Goal: Information Seeking & Learning: Learn about a topic

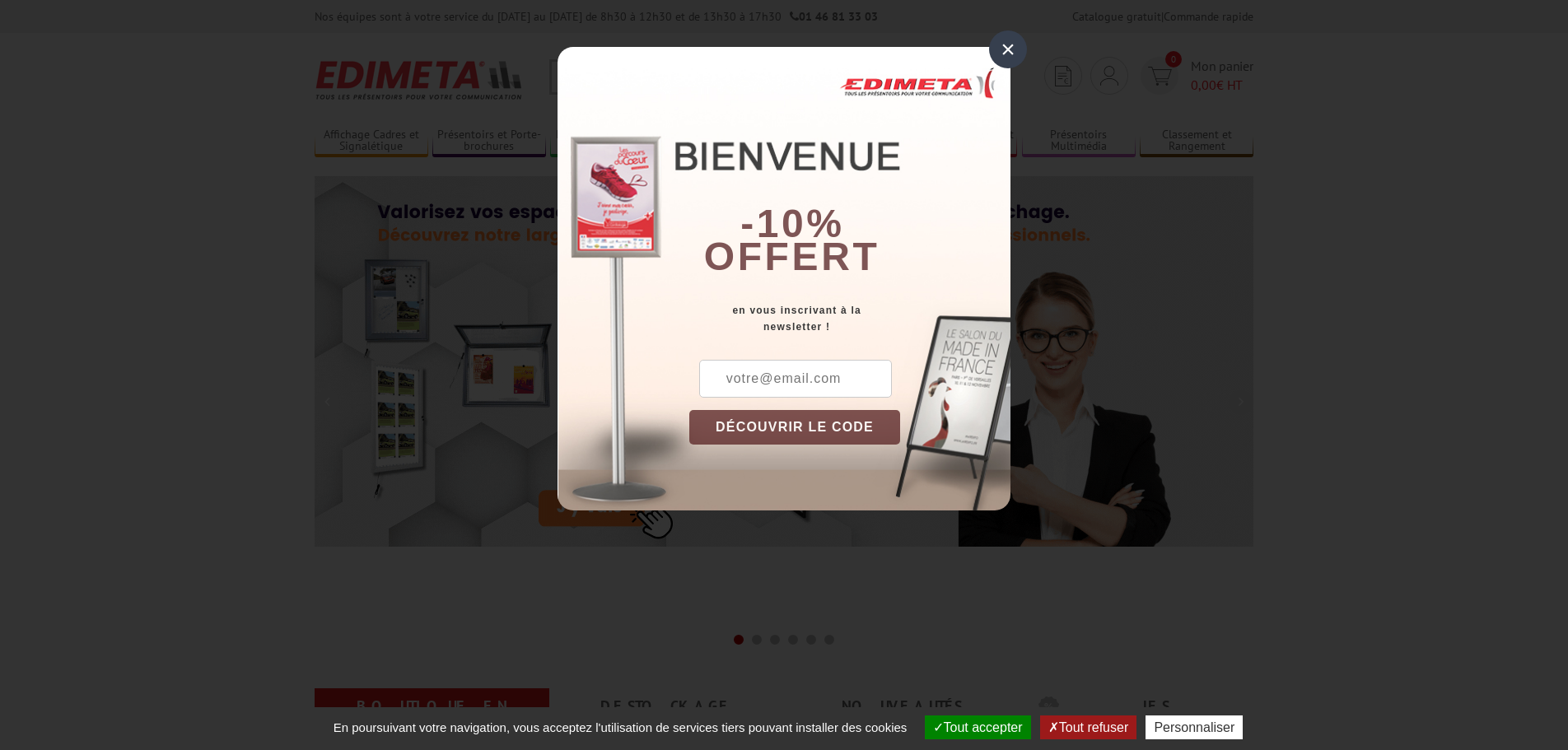
click at [1008, 54] on div "×" at bounding box center [1008, 49] width 38 height 38
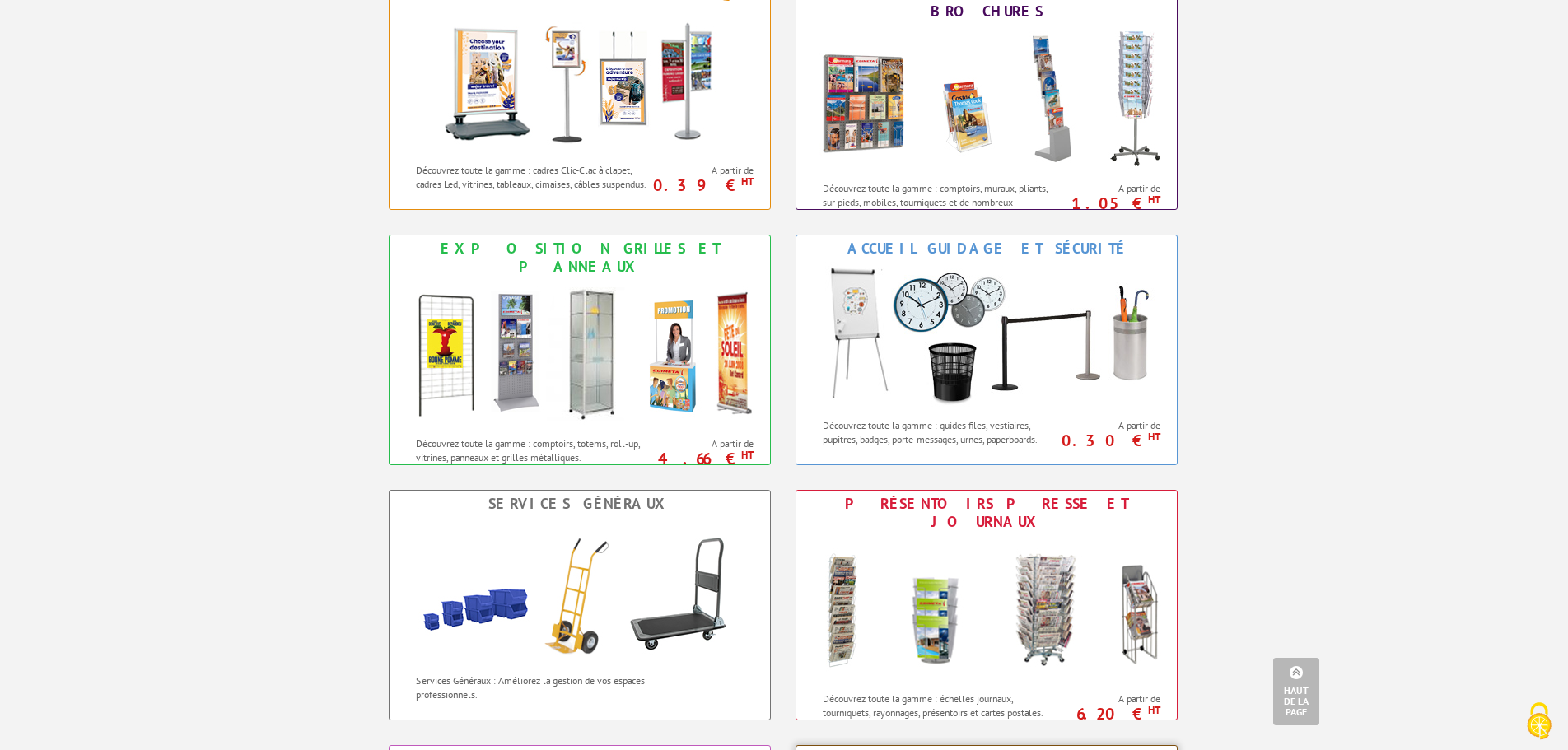
scroll to position [729, 0]
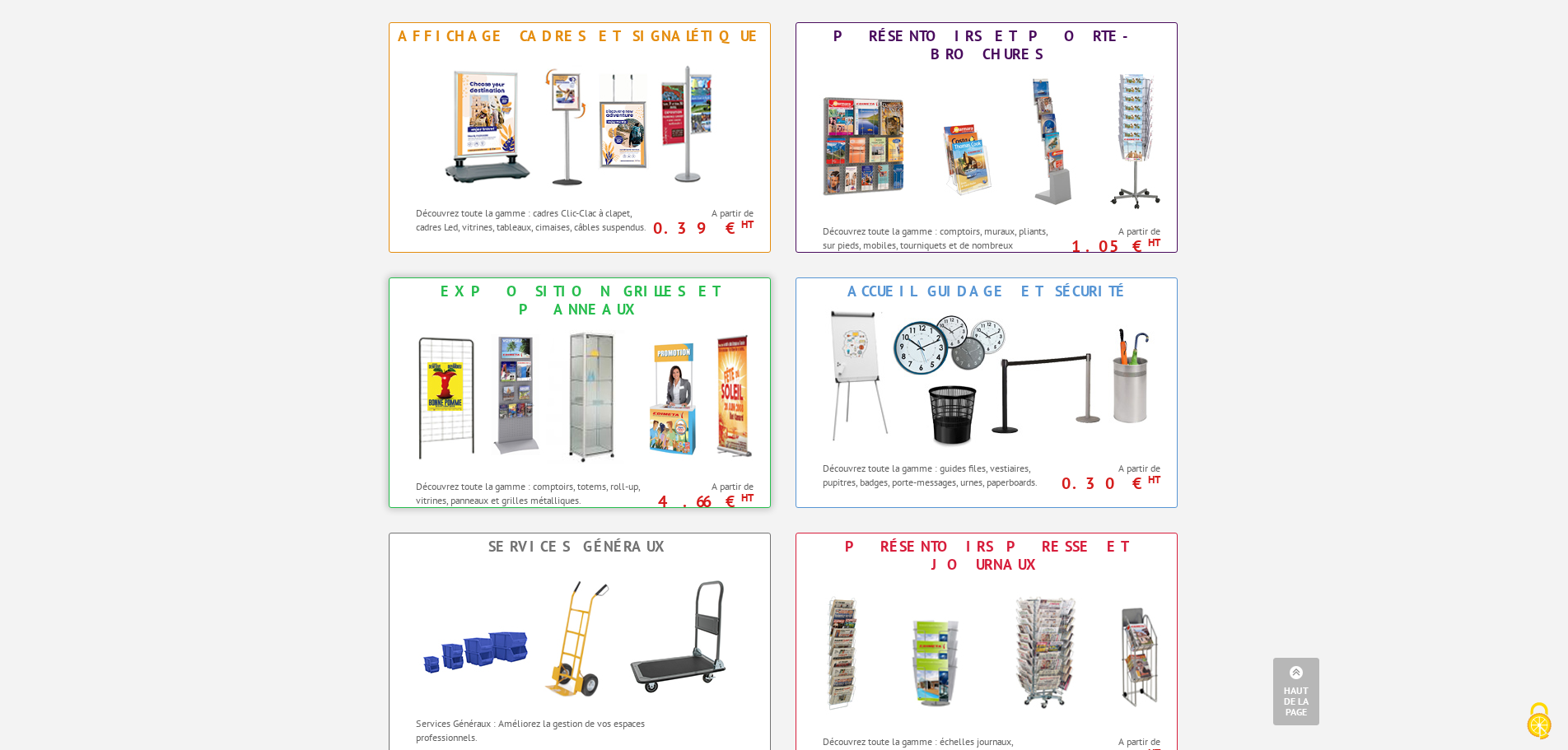
click at [560, 399] on img at bounding box center [579, 397] width 362 height 148
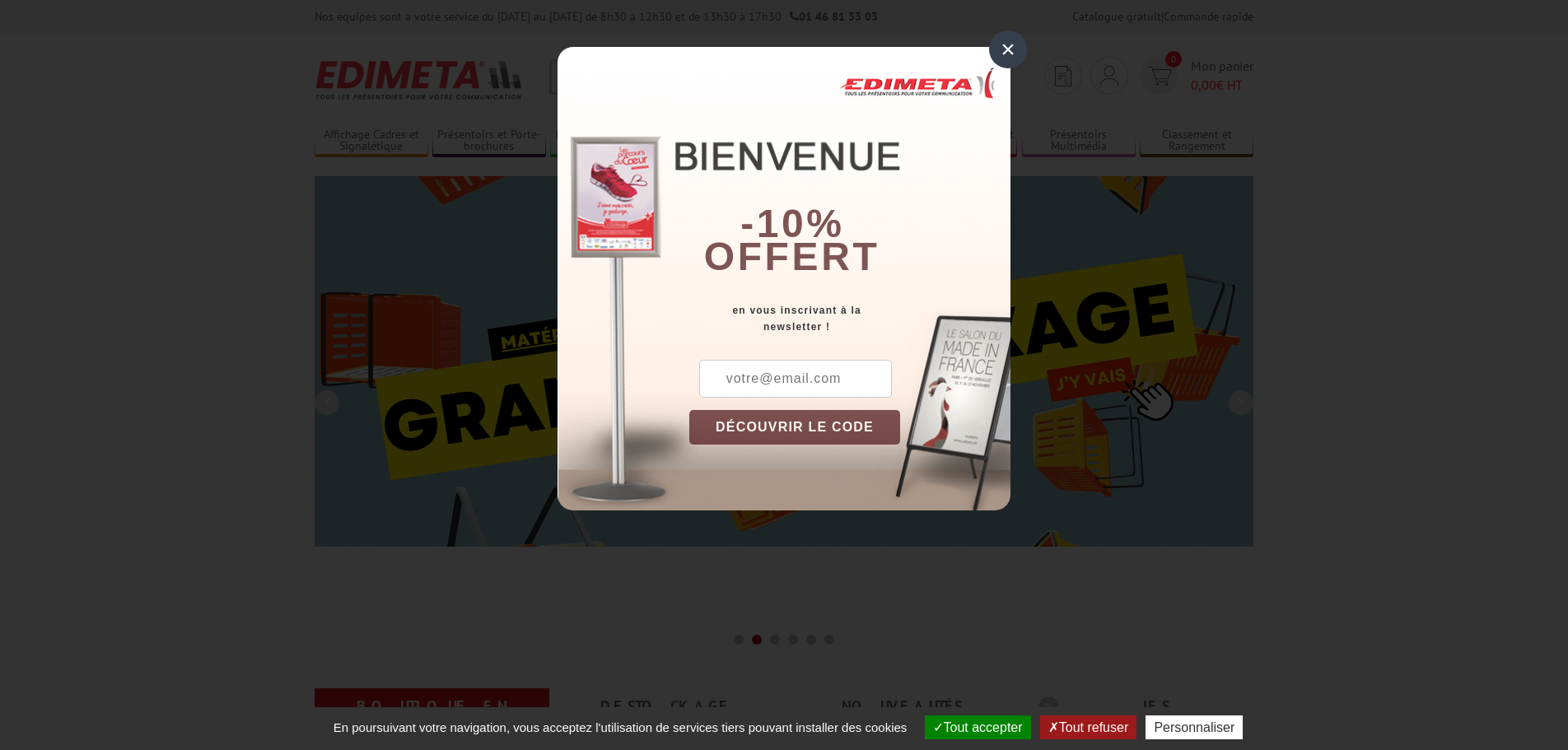
click at [1018, 51] on div "×" at bounding box center [1008, 49] width 38 height 38
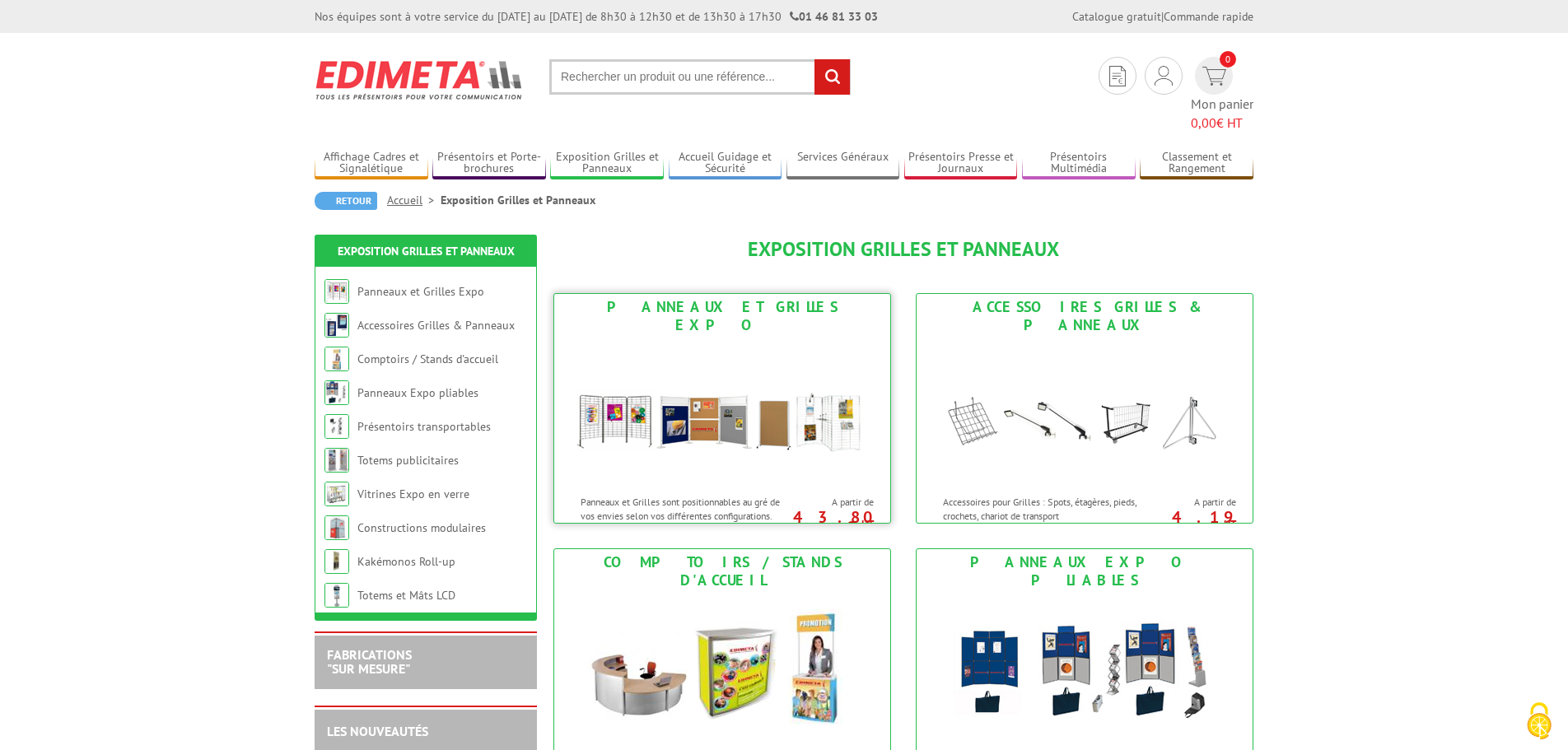
click at [614, 384] on img at bounding box center [722, 413] width 305 height 148
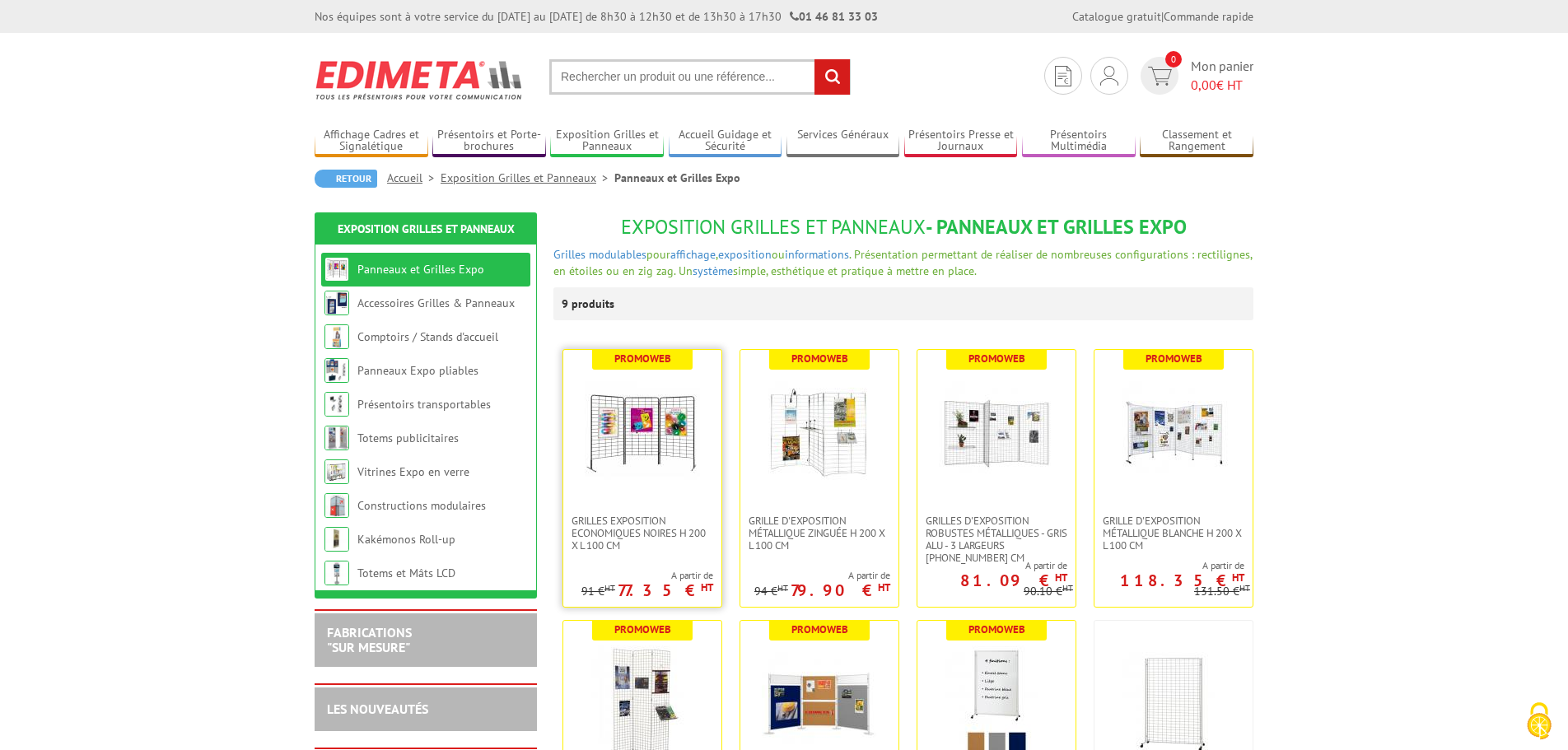
click at [614, 448] on img at bounding box center [642, 432] width 116 height 116
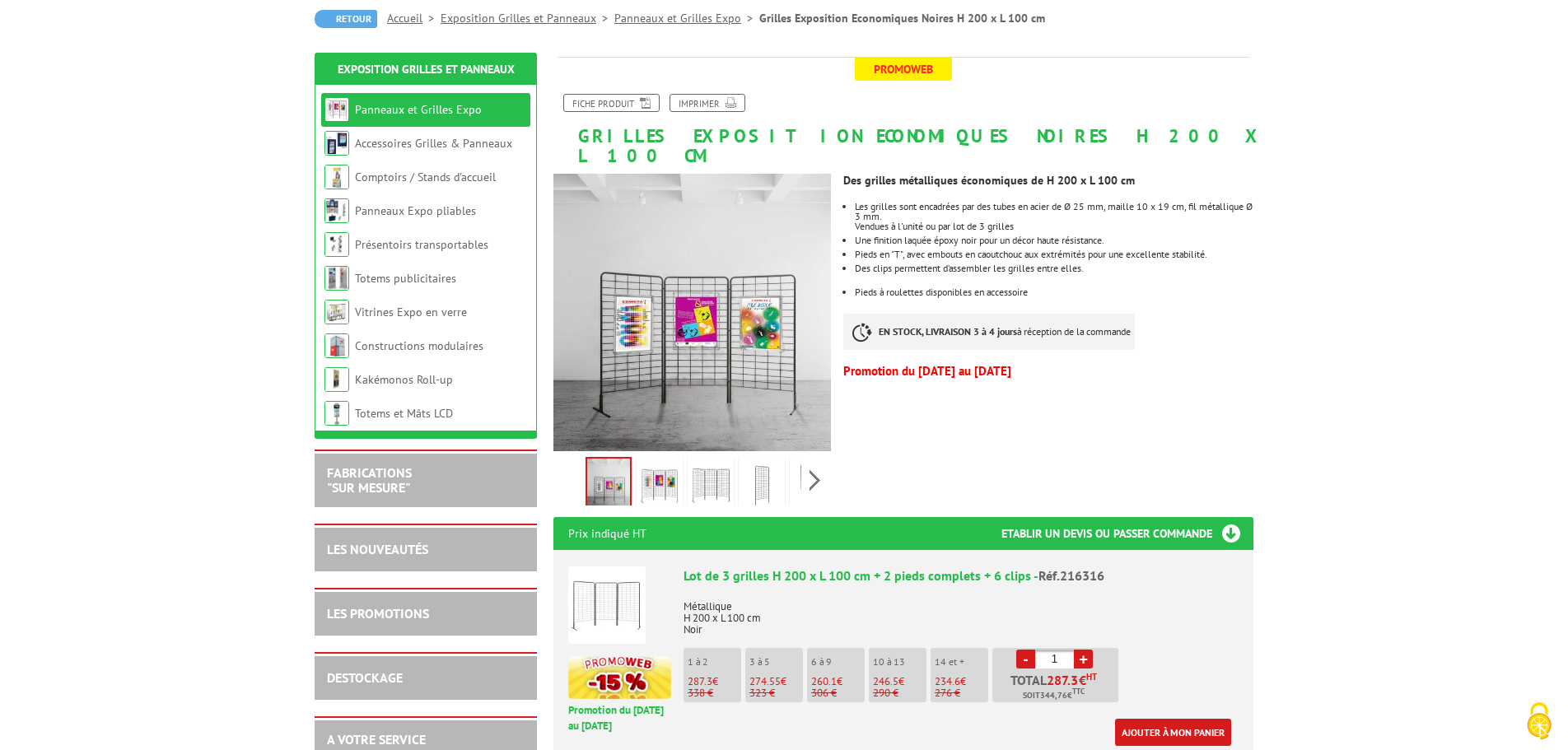
scroll to position [165, 0]
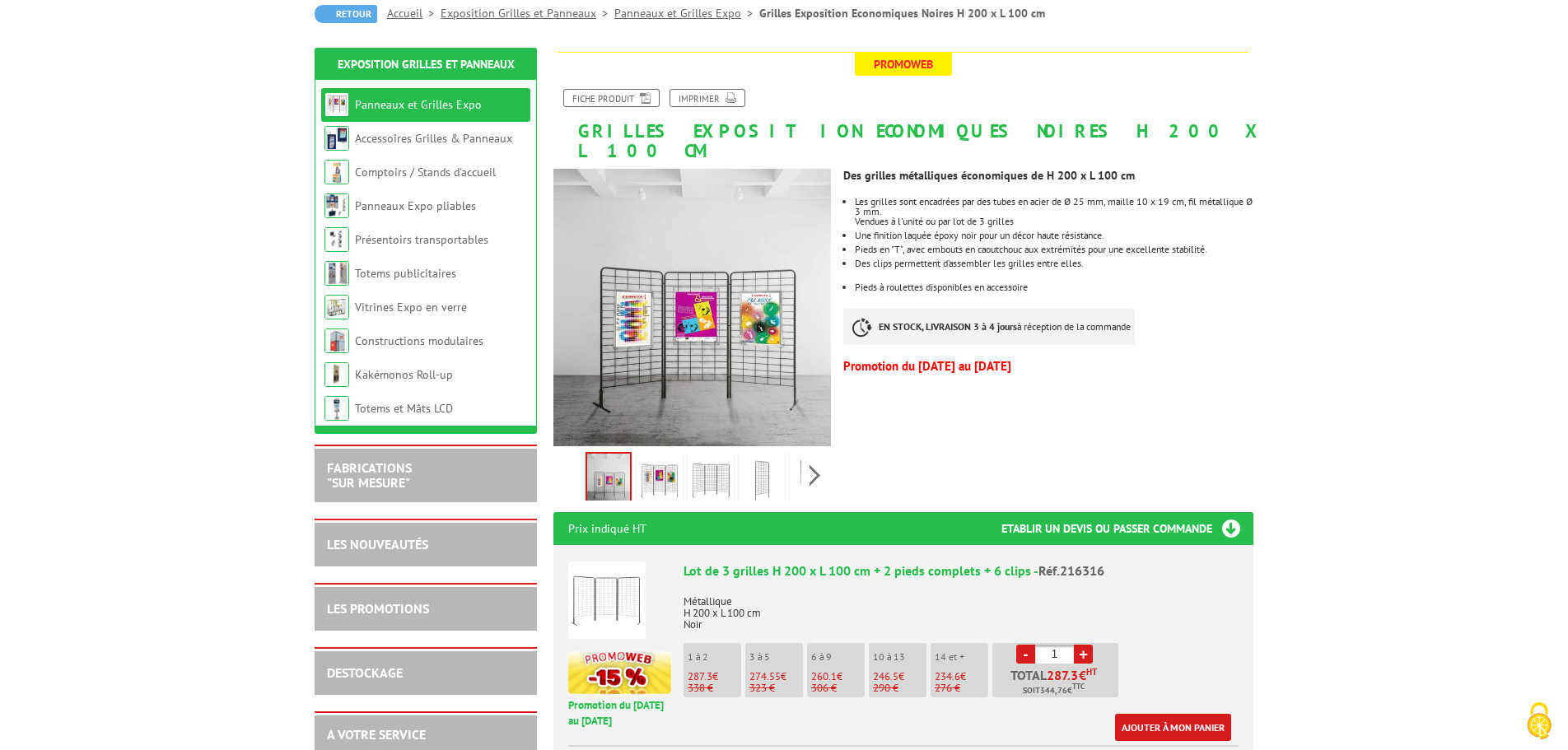
click at [668, 456] on img at bounding box center [659, 481] width 40 height 51
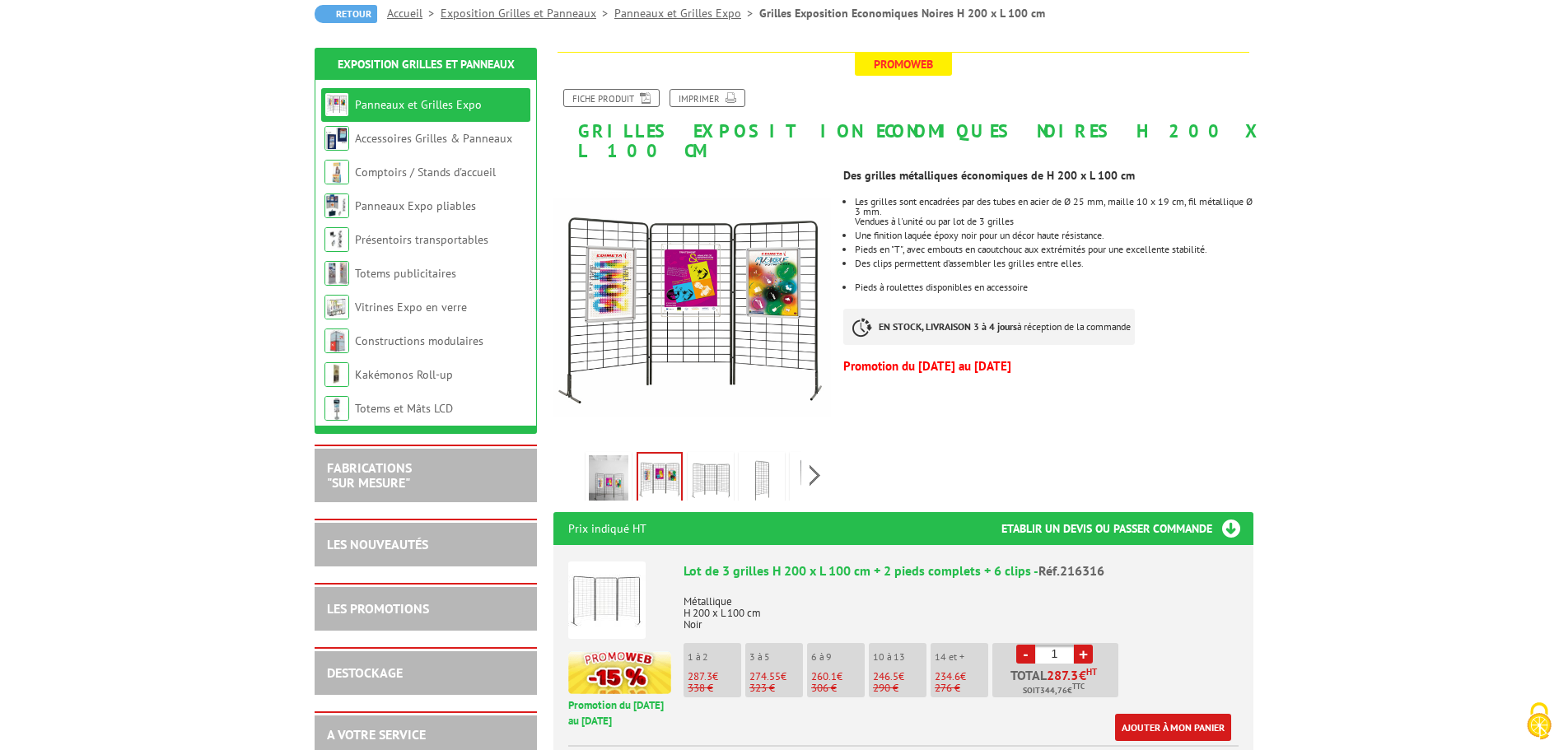
click at [711, 465] on img at bounding box center [711, 481] width 40 height 51
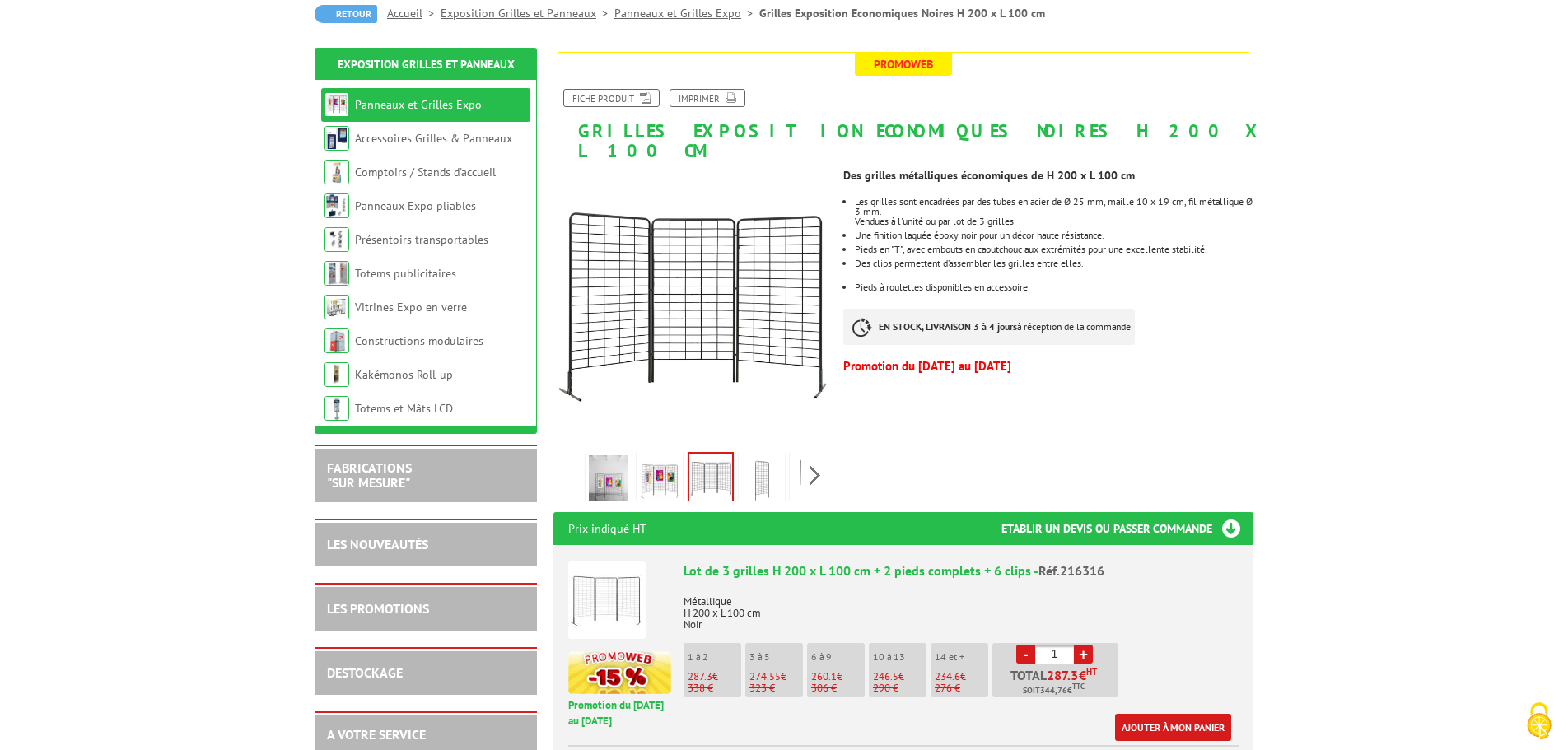
click at [760, 469] on img at bounding box center [761, 481] width 40 height 51
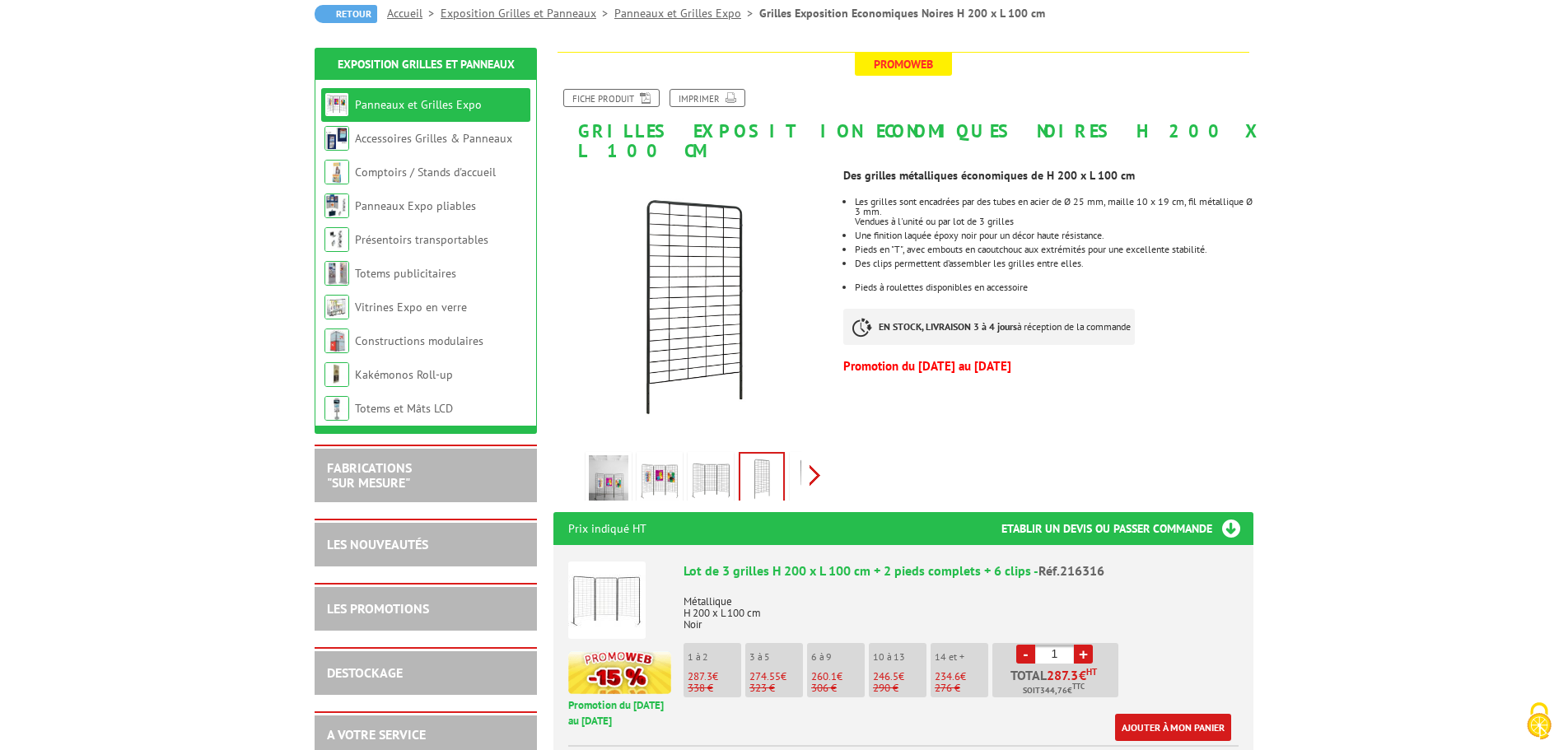
click at [810, 459] on div "Previous Next" at bounding box center [692, 475] width 278 height 57
click at [782, 458] on img at bounding box center [776, 481] width 40 height 51
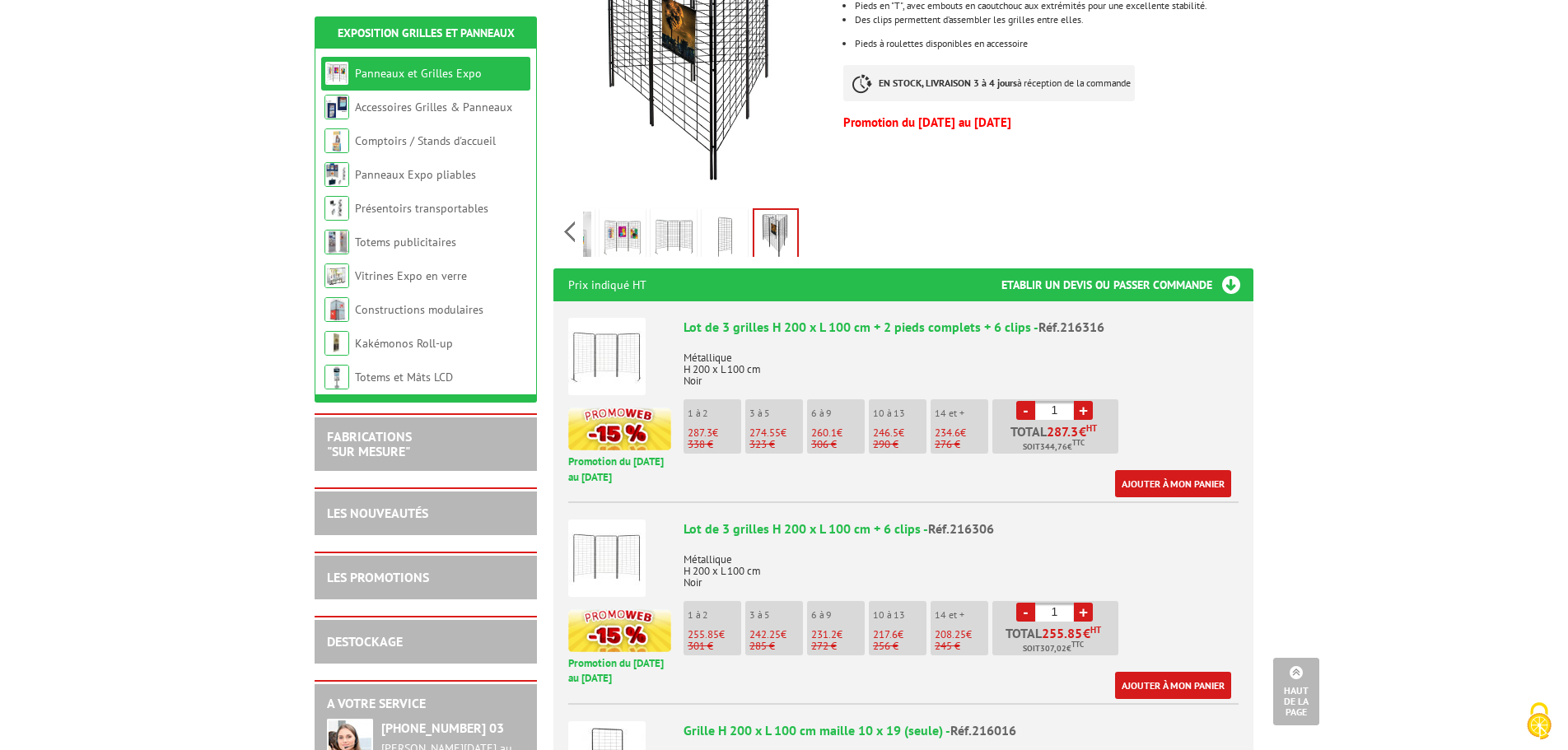
scroll to position [494, 0]
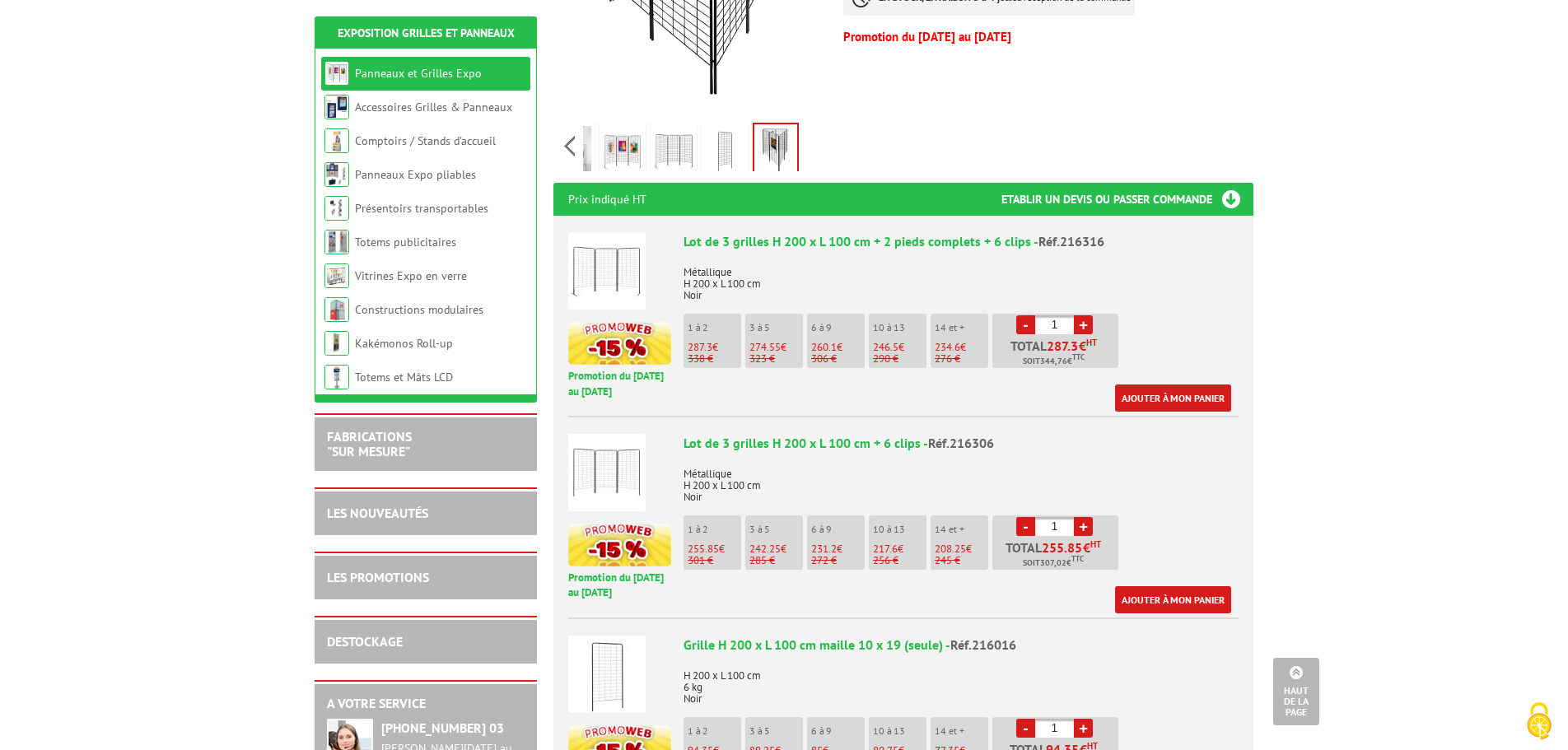
click at [614, 251] on img at bounding box center [607, 271] width 78 height 78
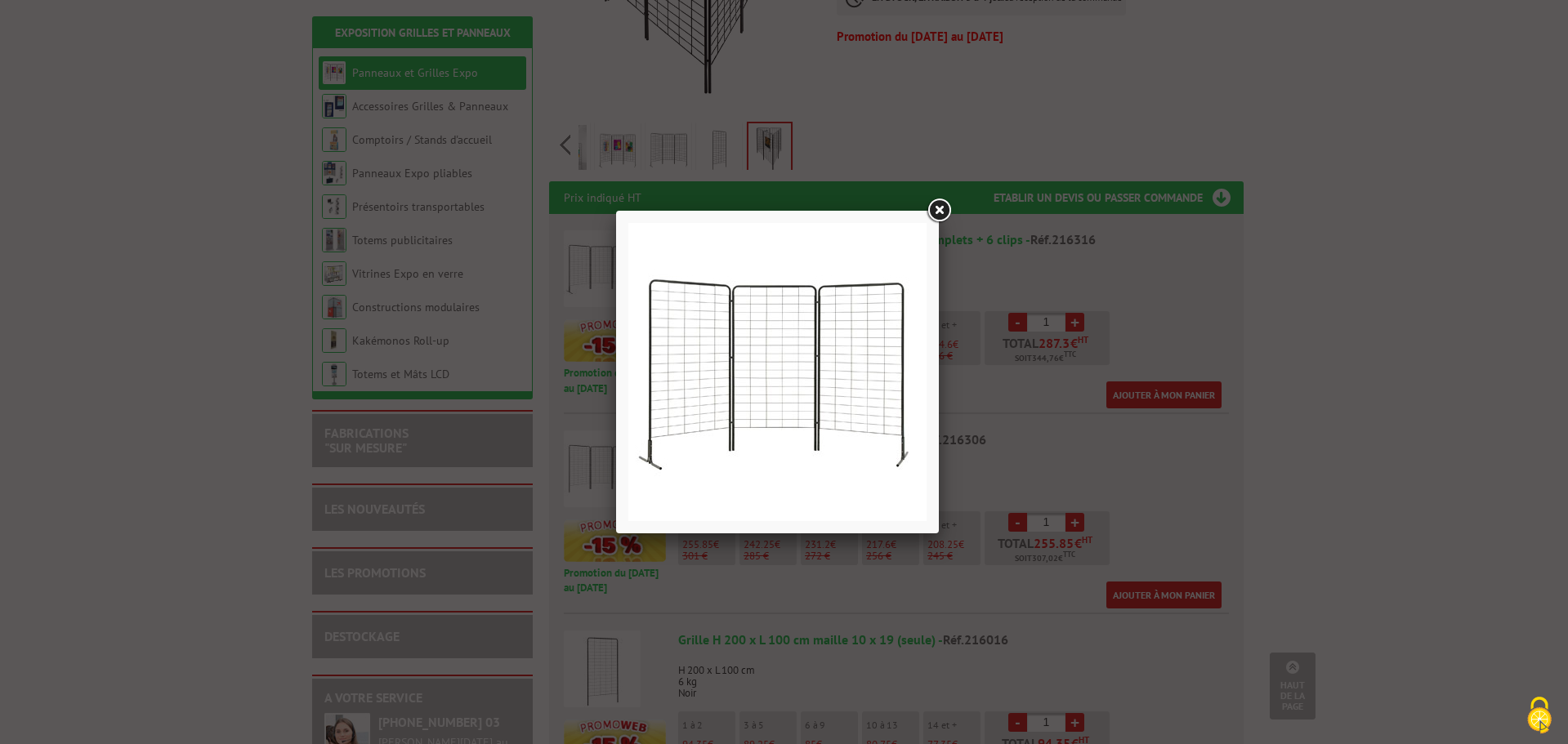
click at [939, 216] on link at bounding box center [938, 210] width 29 height 29
